Goal: Task Accomplishment & Management: Manage account settings

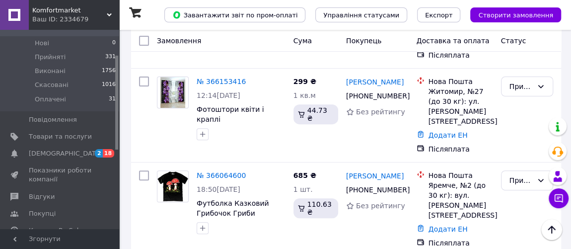
scroll to position [90, 0]
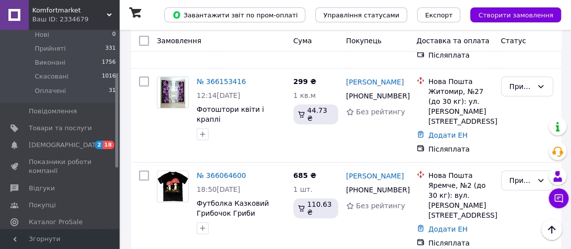
click at [62, 141] on span "[DEMOGRAPHIC_DATA]" at bounding box center [65, 145] width 73 height 9
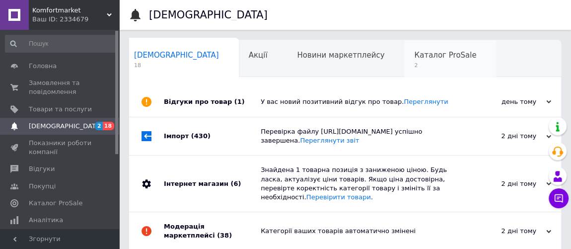
click at [414, 64] on span "2" at bounding box center [445, 65] width 62 height 7
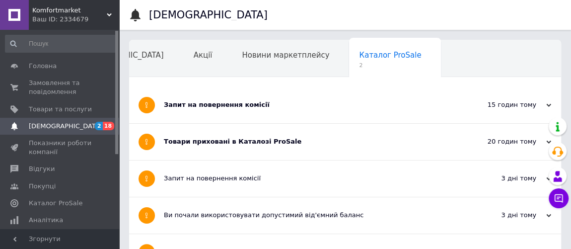
click at [257, 141] on div "Товари приховані в Каталозі ProSale" at bounding box center [308, 141] width 288 height 9
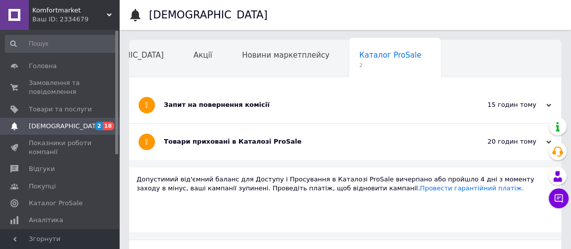
click at [240, 105] on div "Запит на повернення комісії" at bounding box center [308, 104] width 288 height 9
